Goal: Task Accomplishment & Management: Use online tool/utility

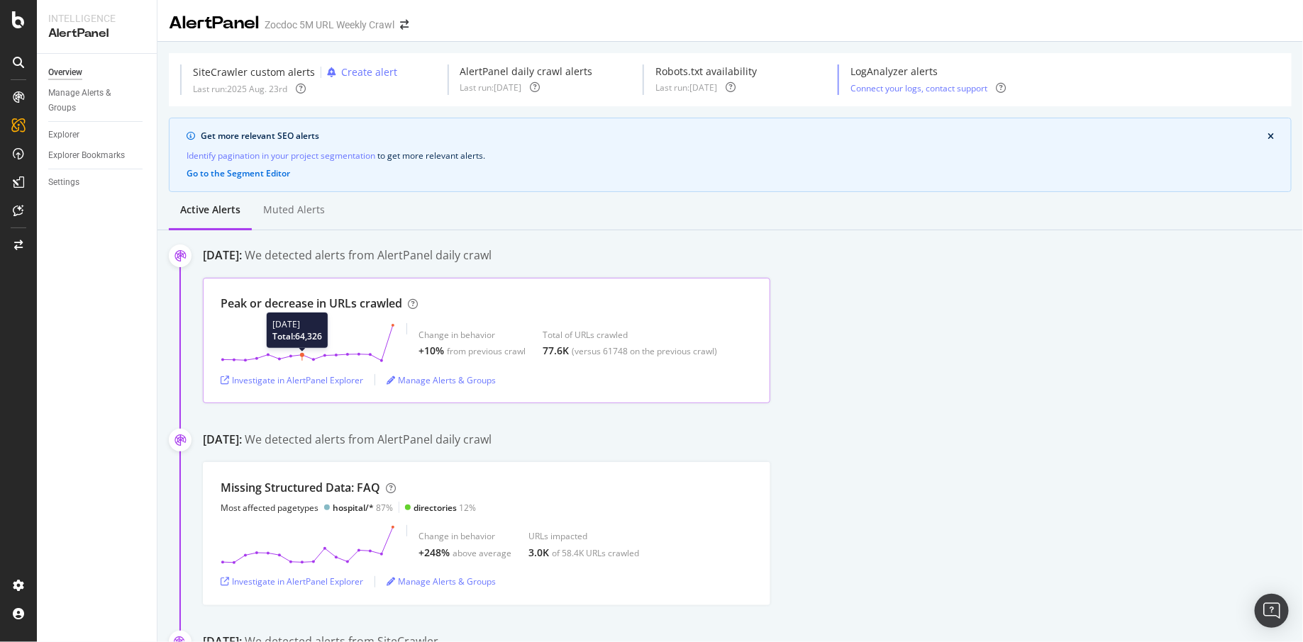
click at [301, 333] on icon at bounding box center [308, 343] width 174 height 40
click at [350, 377] on div "Investigate in AlertPanel Explorer" at bounding box center [292, 380] width 143 height 12
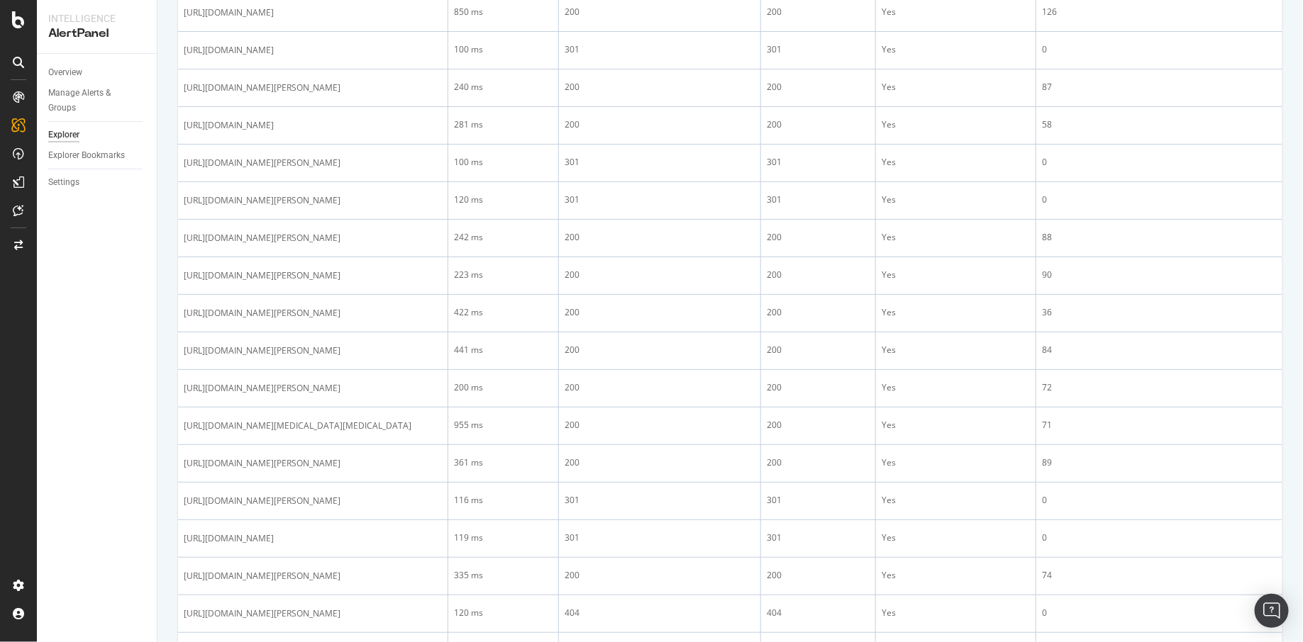
scroll to position [1654, 0]
